Goal: Task Accomplishment & Management: Manage account settings

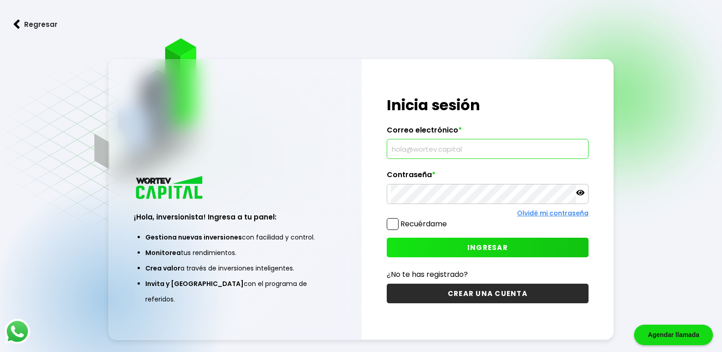
click at [422, 146] on input "text" at bounding box center [488, 148] width 194 height 19
type input "[EMAIL_ADDRESS][DOMAIN_NAME]"
click at [482, 242] on button "INGRESAR" at bounding box center [488, 248] width 202 height 20
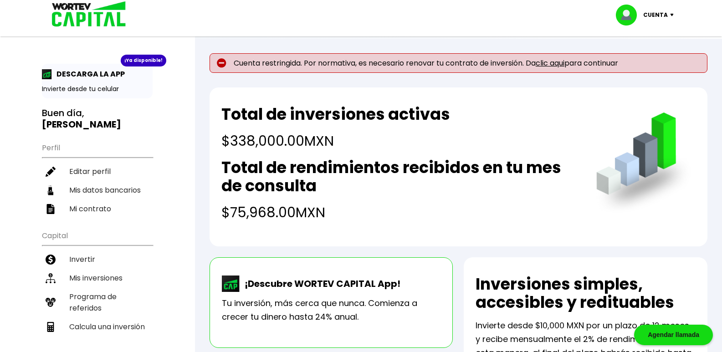
click at [560, 62] on link "clic aqui" at bounding box center [550, 63] width 29 height 10
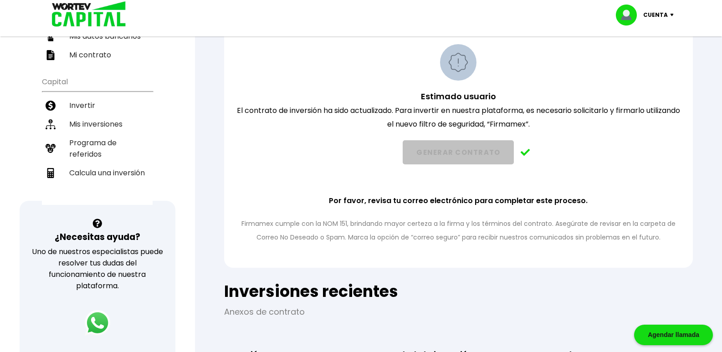
scroll to position [182, 0]
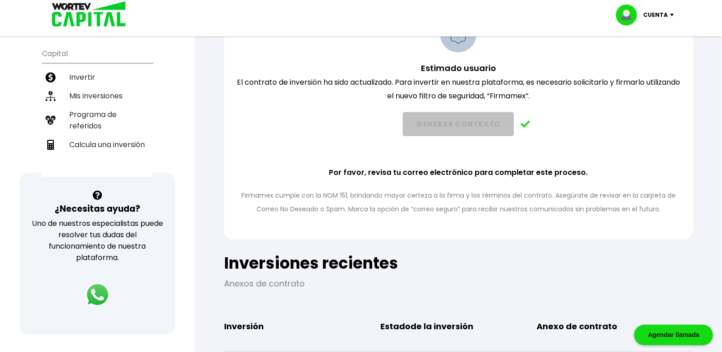
click at [489, 171] on p "Por favor, revisa tu correo electrónico para completar este proceso." at bounding box center [458, 173] width 259 height 14
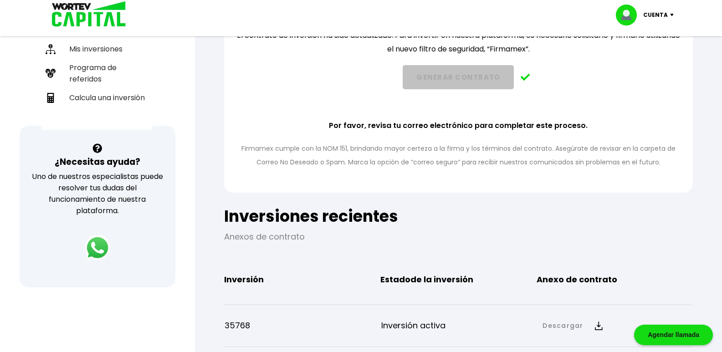
scroll to position [365, 0]
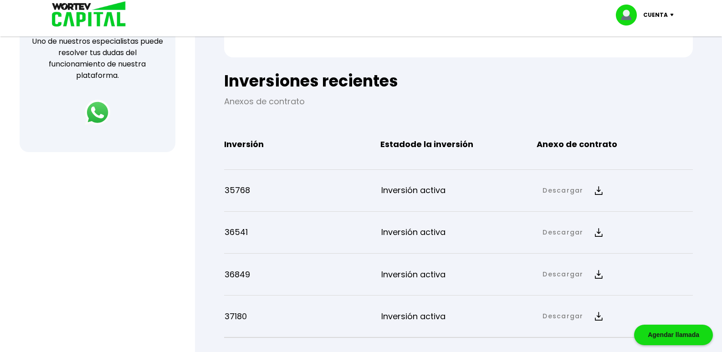
click at [595, 189] on img at bounding box center [599, 190] width 8 height 9
click at [628, 222] on link "Anexo de contrato" at bounding box center [620, 221] width 67 height 11
click at [655, 96] on p "Anexos de contrato" at bounding box center [458, 102] width 469 height 14
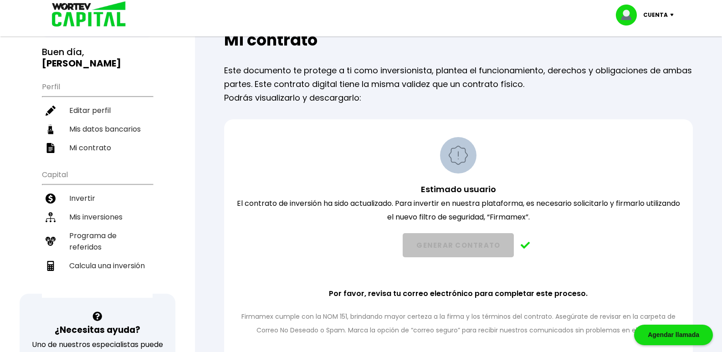
scroll to position [0, 0]
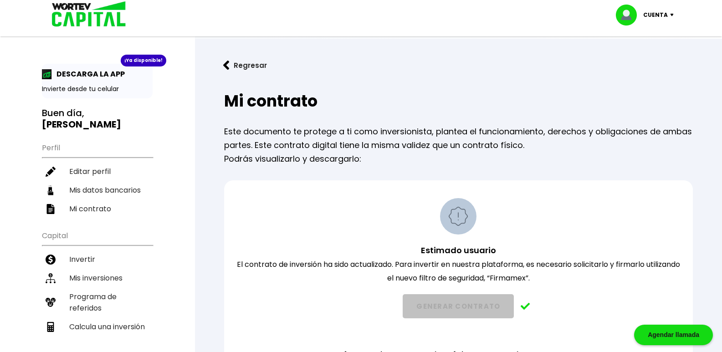
click at [416, 128] on p "Este documento te protege a ti como inversionista, plantea el funcionamiento, d…" at bounding box center [458, 138] width 469 height 27
click at [465, 224] on img at bounding box center [458, 216] width 36 height 36
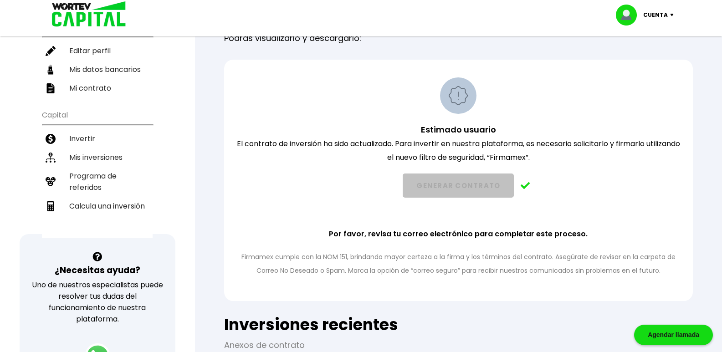
scroll to position [137, 0]
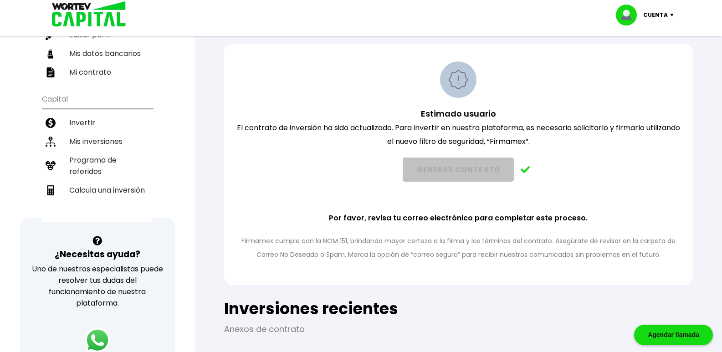
click at [513, 238] on p "Firmamex cumple con la NOM 151, brindando mayor certeza a la firma y los términ…" at bounding box center [458, 247] width 445 height 27
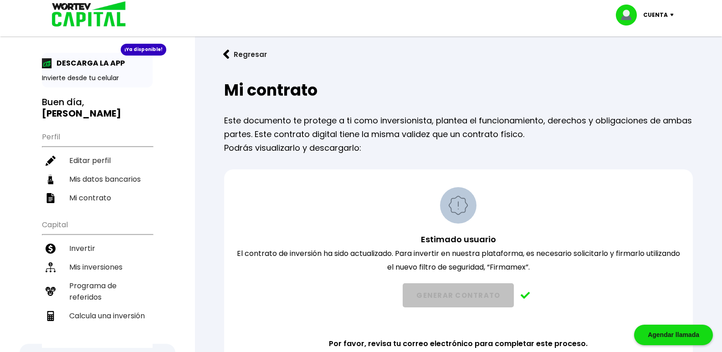
scroll to position [0, 0]
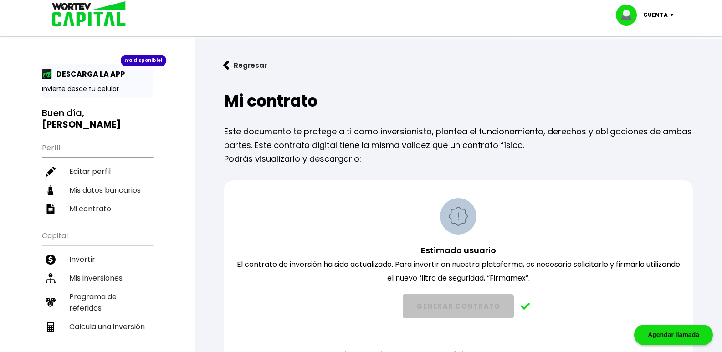
click at [668, 10] on p "Cuenta" at bounding box center [656, 15] width 25 height 14
click at [649, 60] on li "Cerrar sesión" at bounding box center [646, 61] width 73 height 19
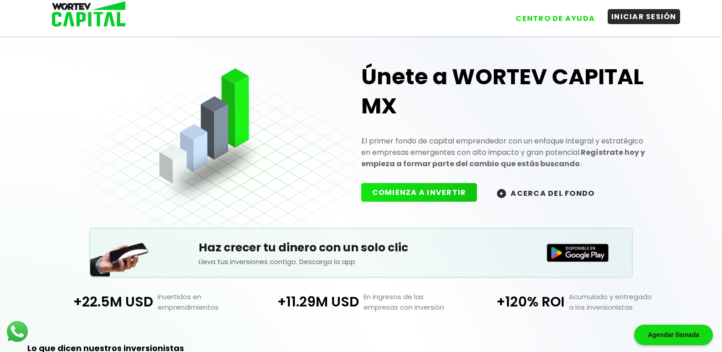
click at [666, 17] on button "INICIAR SESIÓN" at bounding box center [644, 16] width 72 height 15
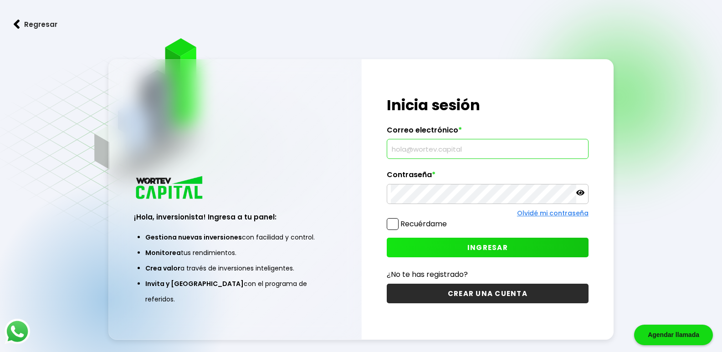
click at [454, 146] on input "text" at bounding box center [488, 148] width 194 height 19
click at [420, 149] on input "text" at bounding box center [488, 148] width 194 height 19
type input "[EMAIL_ADDRESS][DOMAIN_NAME]"
click at [479, 246] on span "INGRESAR" at bounding box center [488, 248] width 41 height 10
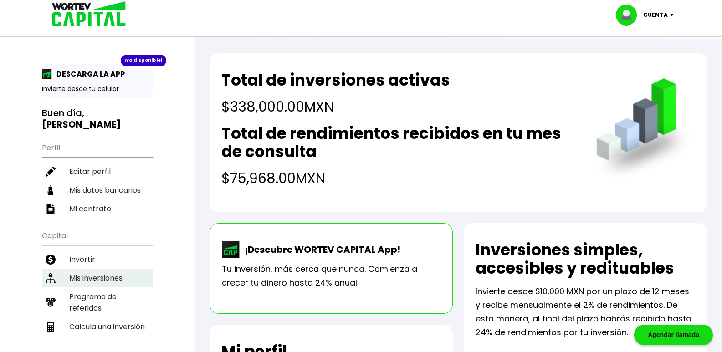
click at [108, 278] on li "Mis inversiones" at bounding box center [97, 278] width 111 height 19
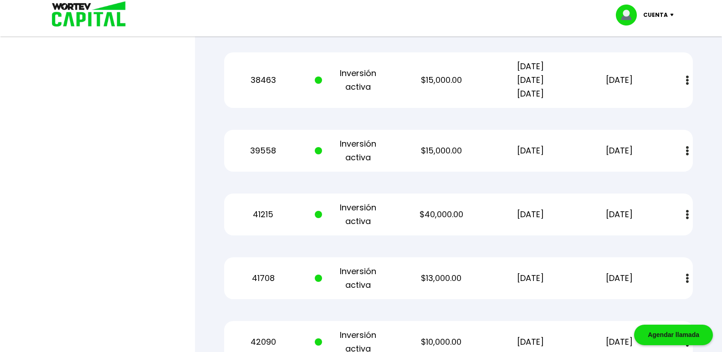
scroll to position [775, 0]
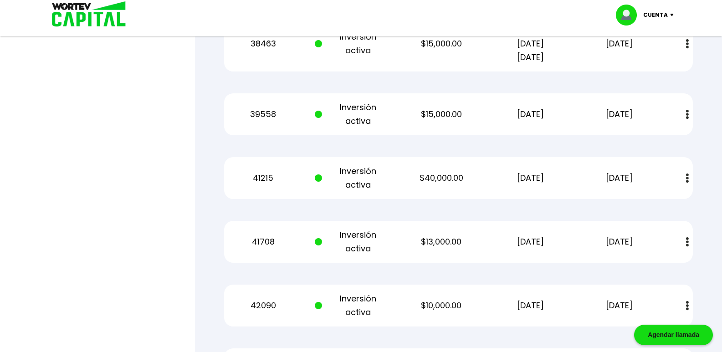
click at [687, 115] on img at bounding box center [687, 115] width 3 height 10
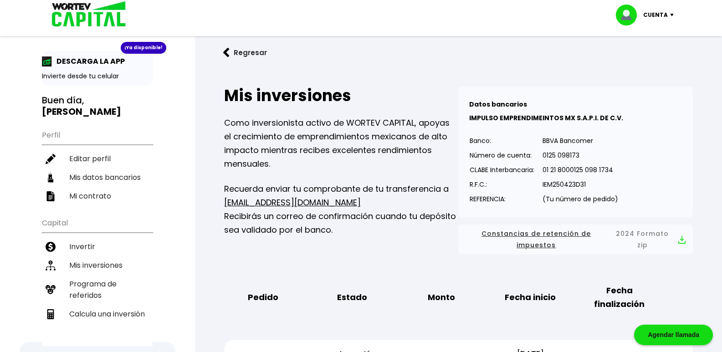
scroll to position [0, 0]
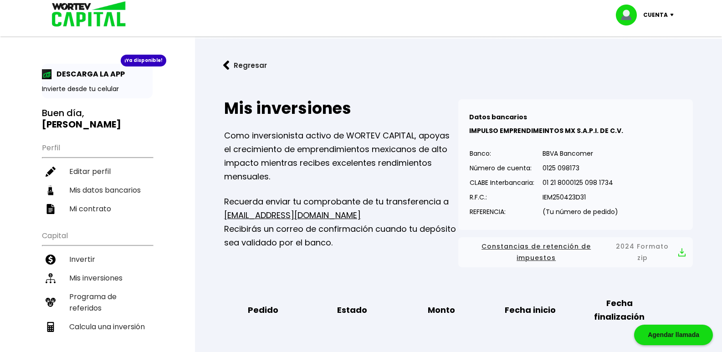
click at [672, 14] on img at bounding box center [674, 15] width 12 height 3
click at [650, 57] on li "Cerrar sesión" at bounding box center [646, 61] width 73 height 19
